Goal: Ask a question

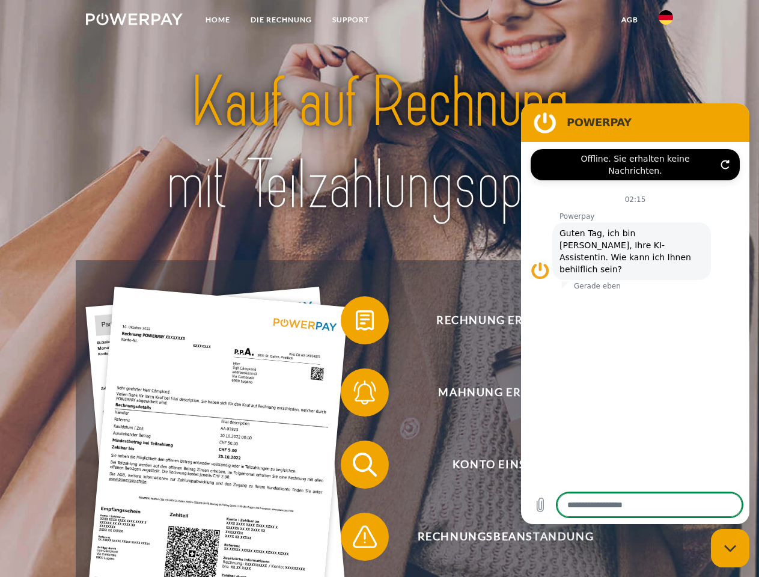
click at [134, 21] on img at bounding box center [134, 19] width 97 height 12
click at [666, 21] on img at bounding box center [666, 17] width 14 height 14
click at [629, 20] on link "agb" at bounding box center [629, 20] width 37 height 22
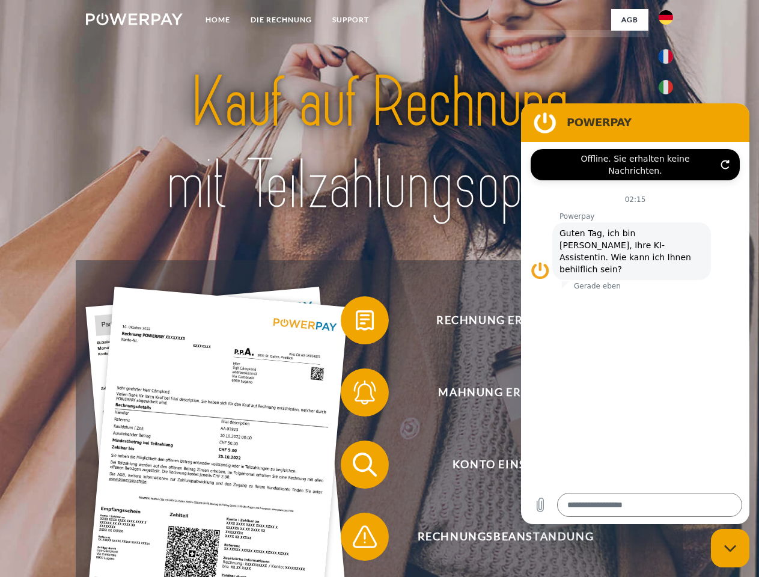
click at [356, 323] on span at bounding box center [347, 320] width 60 height 60
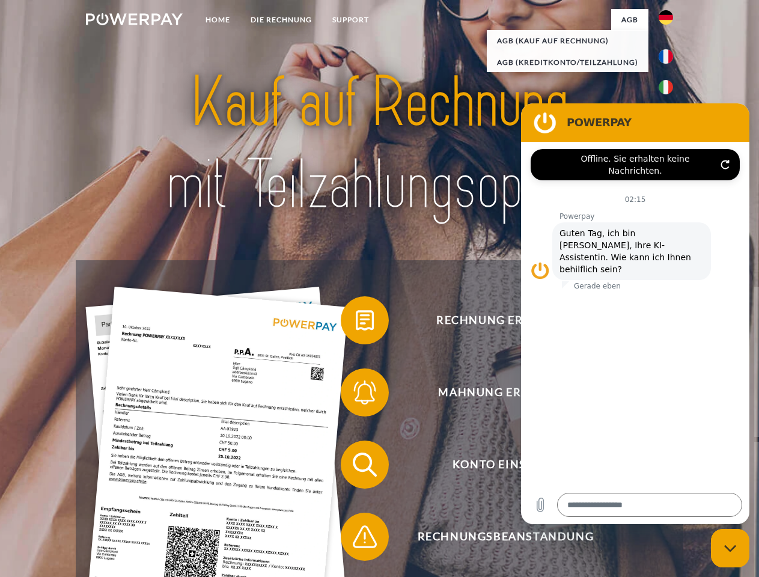
click at [356, 395] on span at bounding box center [347, 393] width 60 height 60
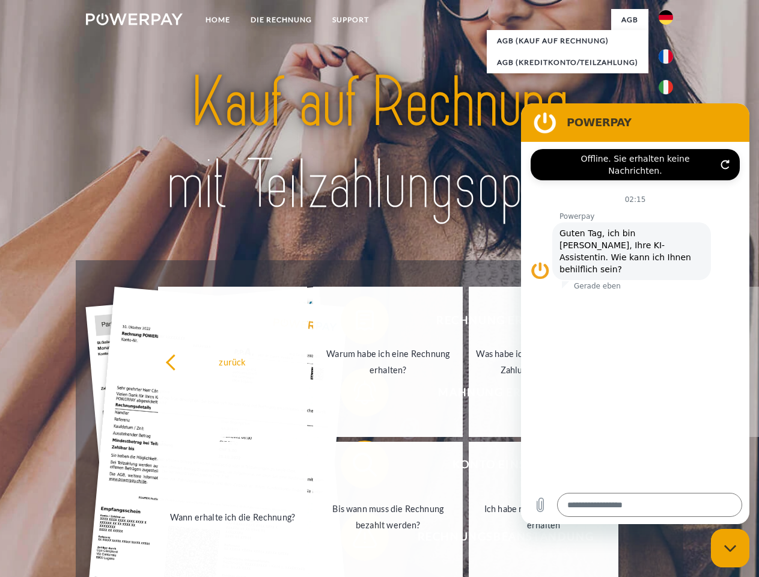
click at [356, 467] on link "Bis wann muss die Rechnung bezahlt werden?" at bounding box center [388, 517] width 150 height 150
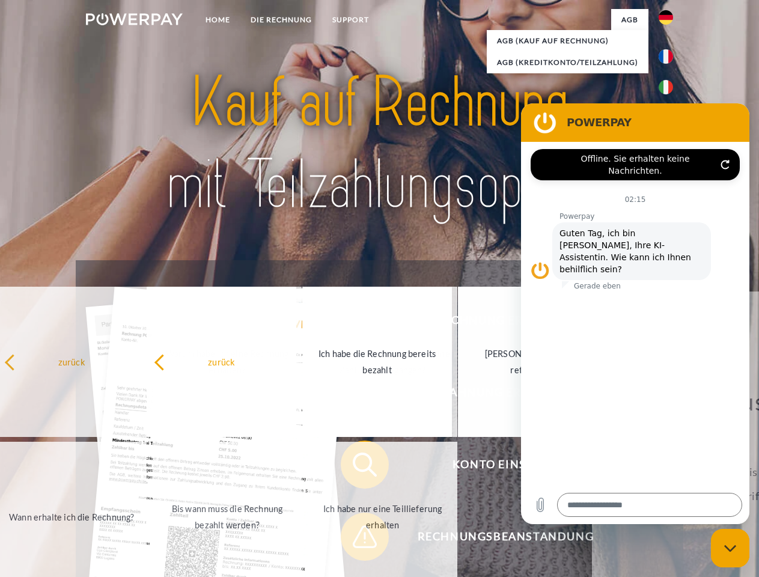
click at [356, 539] on link "Ich habe nur eine Teillieferung erhalten" at bounding box center [383, 517] width 150 height 150
click at [730, 548] on icon "Messaging-Fenster schließen" at bounding box center [730, 549] width 13 height 8
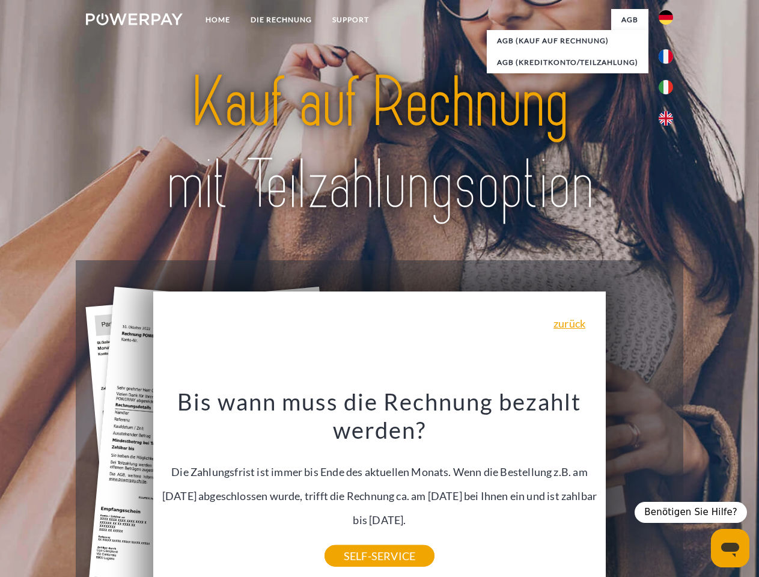
type textarea "*"
